Goal: Find specific page/section: Find specific page/section

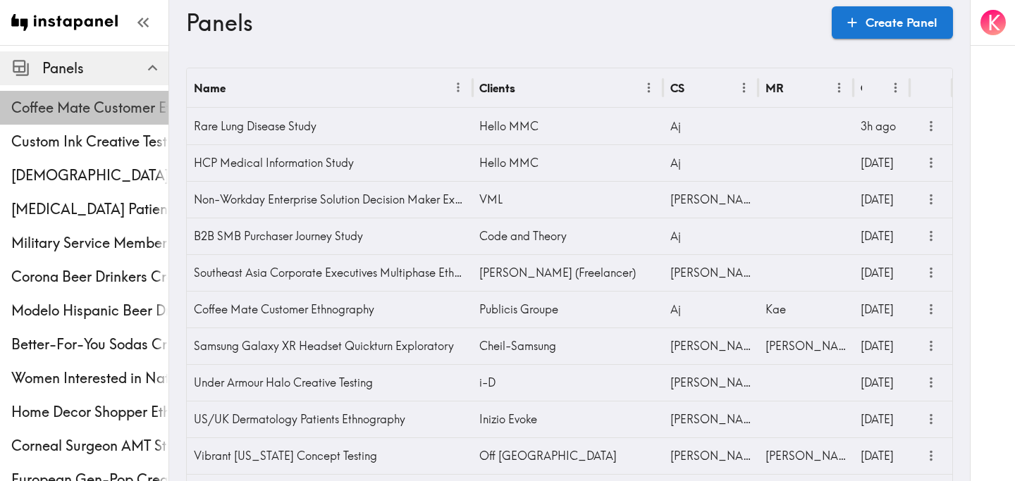
click at [83, 120] on span "Coffee Mate Customer Ethnography" at bounding box center [89, 107] width 157 height 25
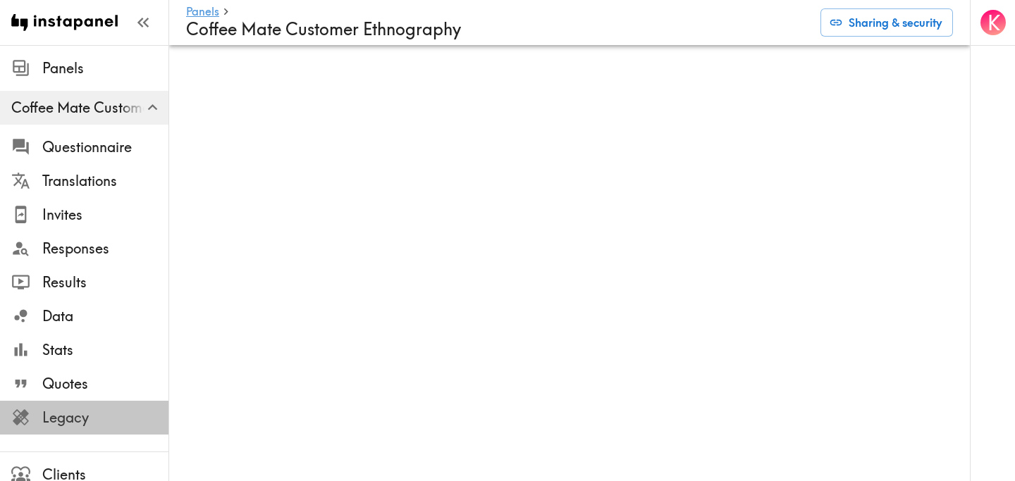
click at [67, 416] on span "Legacy" at bounding box center [105, 418] width 126 height 20
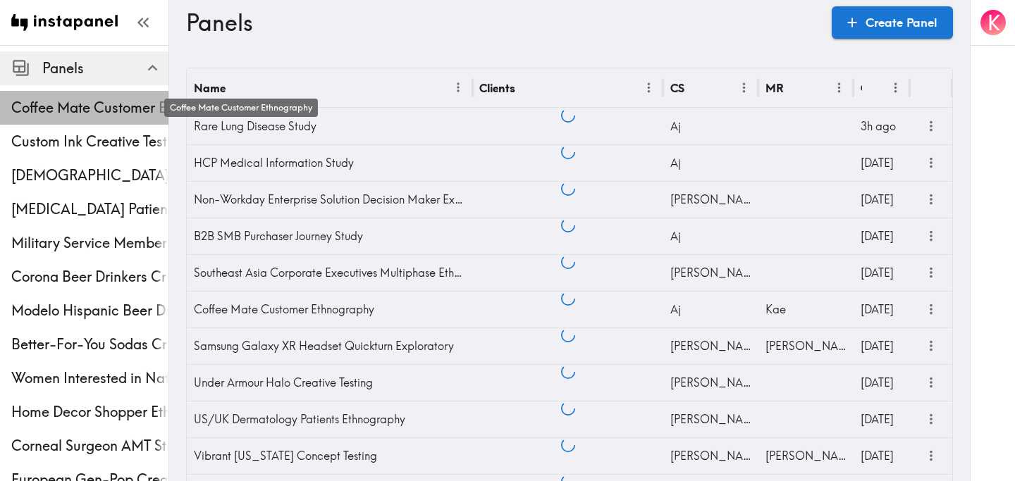
click at [75, 105] on span "Coffee Mate Customer Ethnography" at bounding box center [89, 108] width 157 height 20
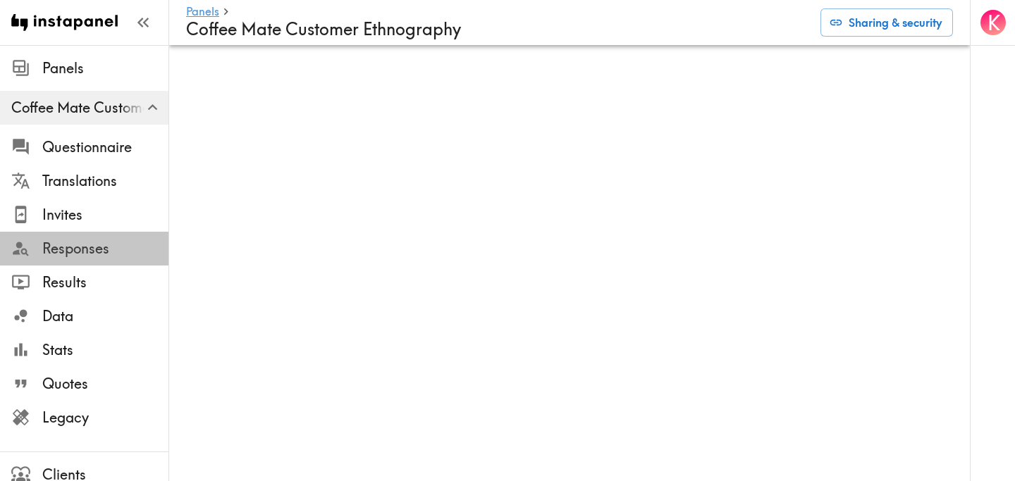
click at [90, 254] on span "Responses" at bounding box center [105, 249] width 126 height 20
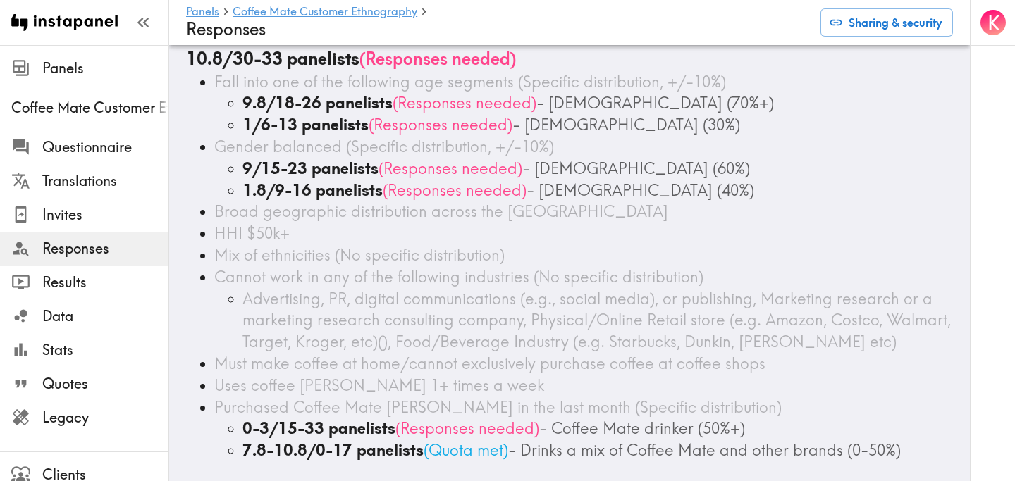
scroll to position [23, 0]
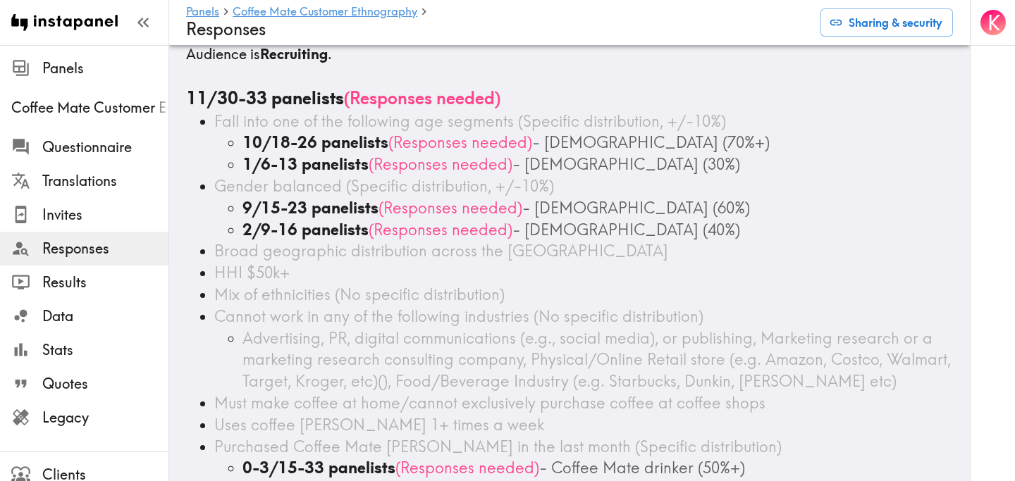
click at [104, 254] on span "Responses" at bounding box center [105, 249] width 126 height 20
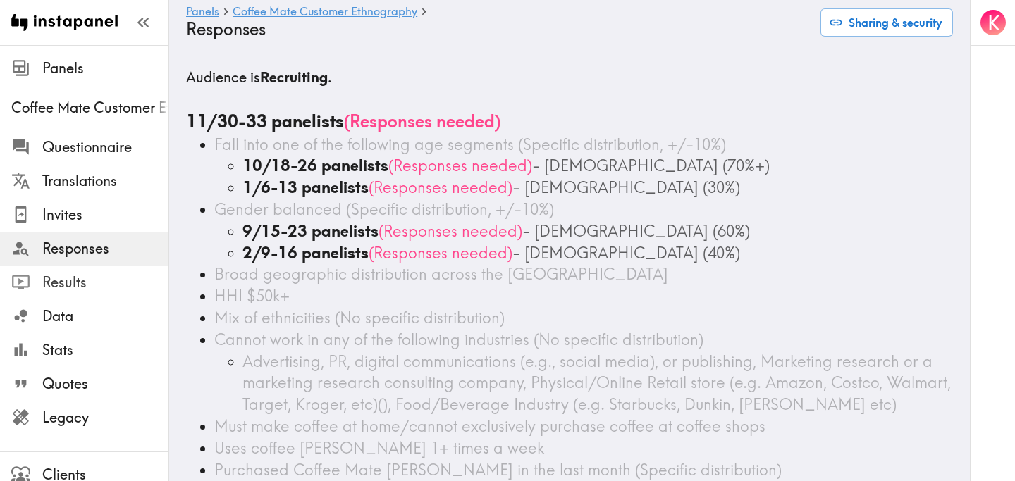
click at [101, 281] on span "Results" at bounding box center [105, 283] width 126 height 20
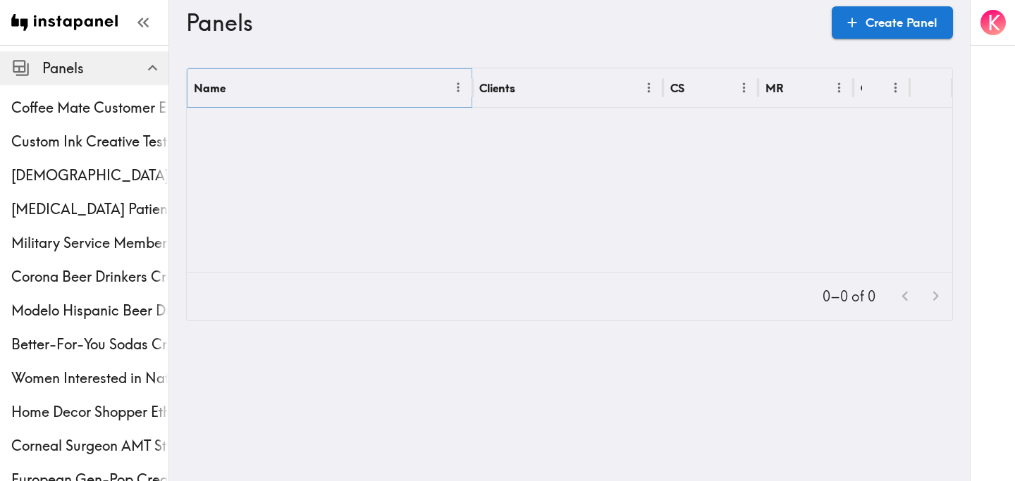
click at [460, 83] on icon "Menu" at bounding box center [458, 87] width 15 height 15
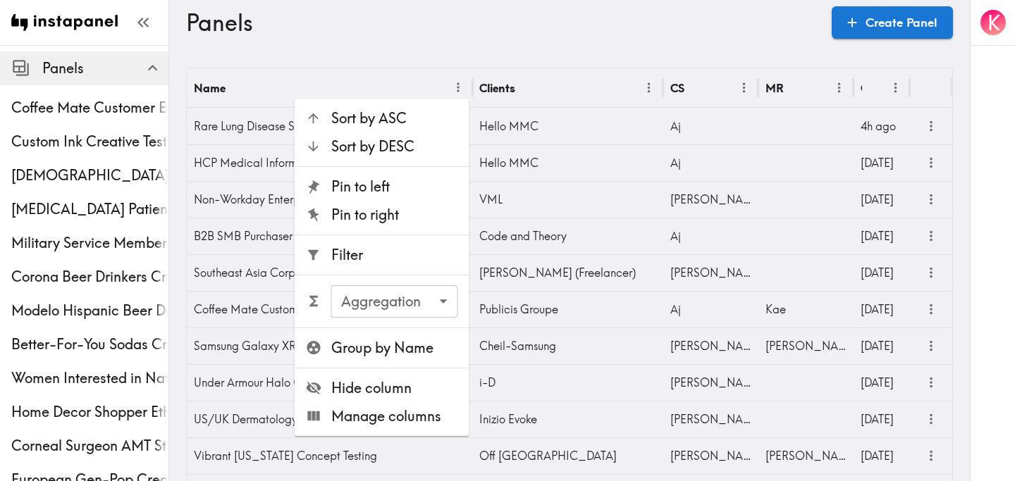
click at [379, 255] on span "Filter" at bounding box center [394, 255] width 127 height 20
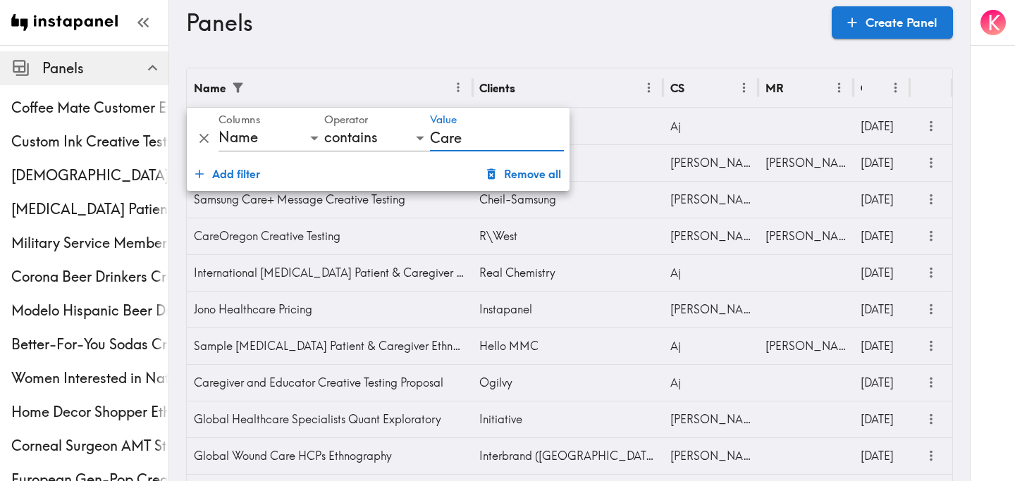
type input "CareOregon"
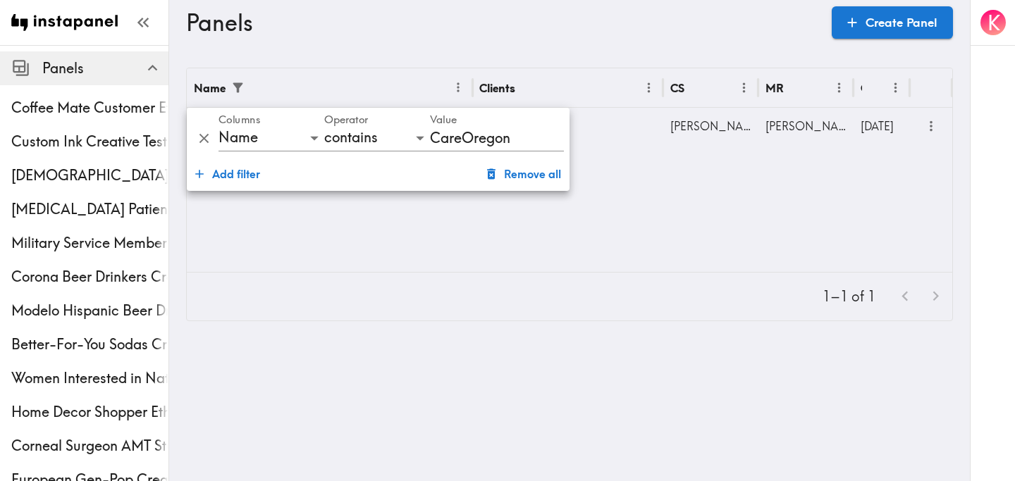
click at [646, 57] on main "Panels Create Panel Name Clients CS MR Created CareOregon Creative Testing R\We…" at bounding box center [569, 194] width 801 height 299
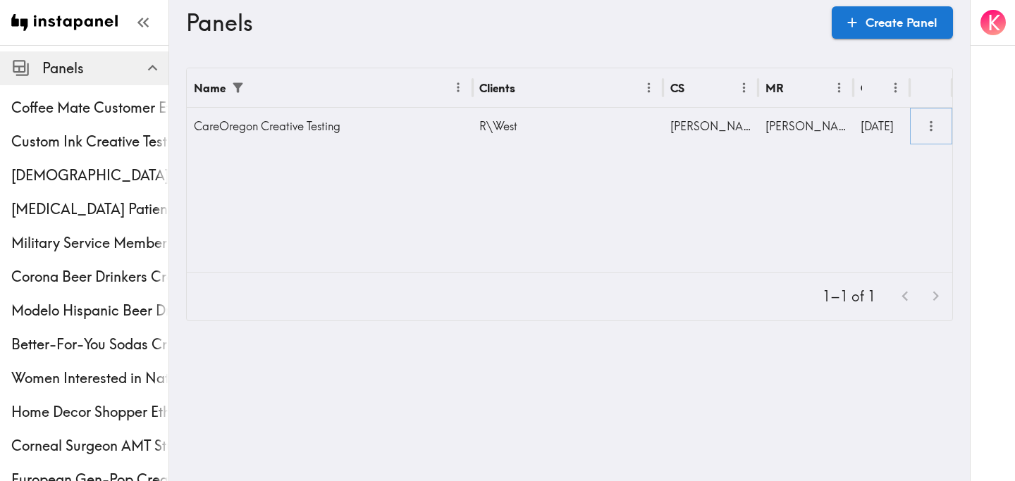
click at [929, 135] on button "more" at bounding box center [931, 126] width 23 height 23
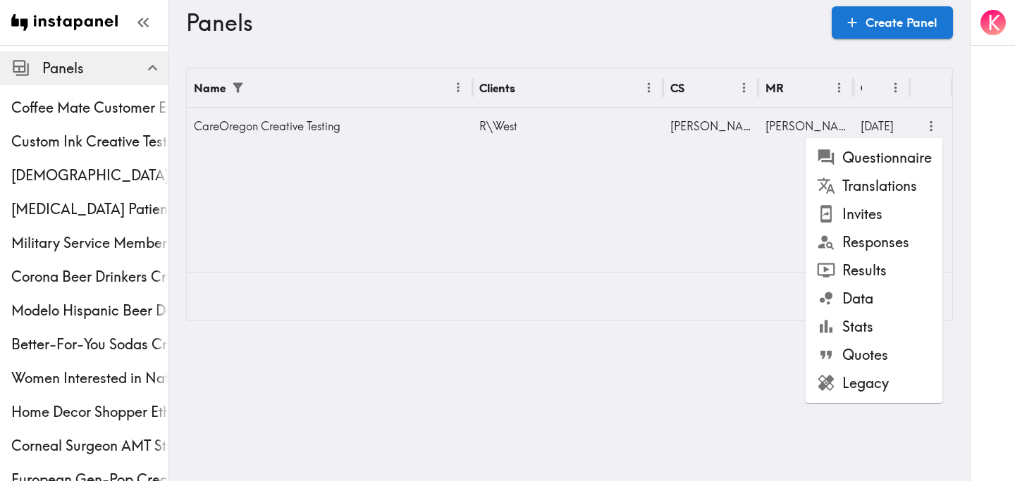
click at [892, 265] on li "Results" at bounding box center [874, 271] width 137 height 28
